Goal: Task Accomplishment & Management: Use online tool/utility

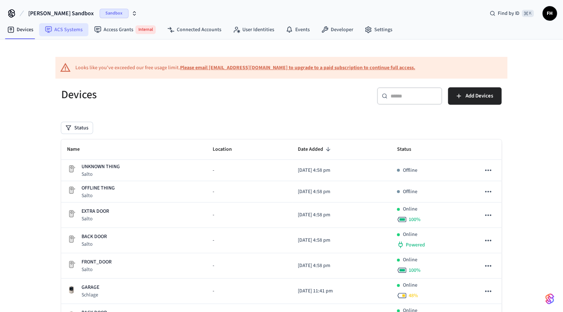
click at [73, 26] on link "ACS Systems" at bounding box center [63, 29] width 49 height 13
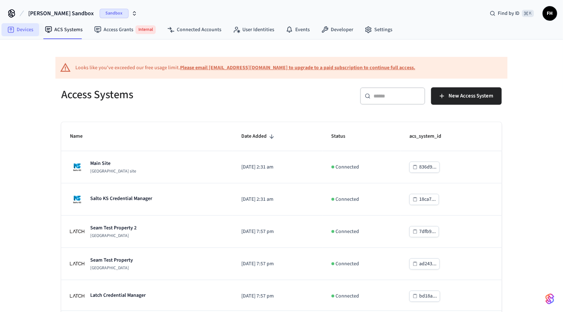
click at [33, 28] on link "Devices" at bounding box center [20, 29] width 38 height 13
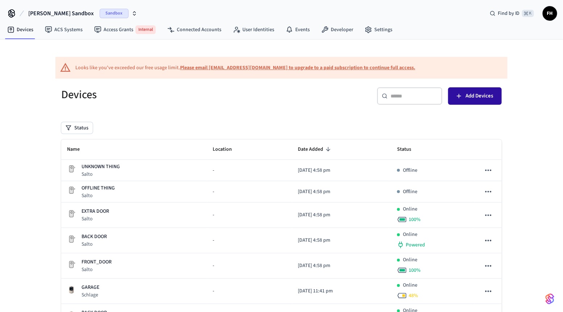
click at [475, 93] on span "Add Devices" at bounding box center [479, 95] width 28 height 9
